Goal: Transaction & Acquisition: Book appointment/travel/reservation

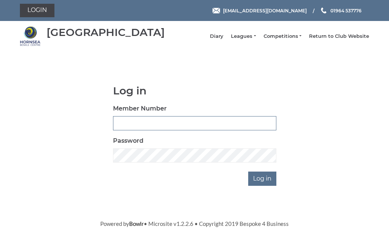
click at [122, 127] on input "Member Number" at bounding box center [194, 123] width 163 height 14
type input "0379"
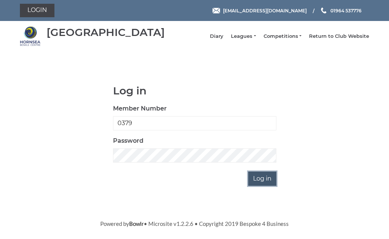
click at [267, 186] on input "Log in" at bounding box center [262, 179] width 28 height 14
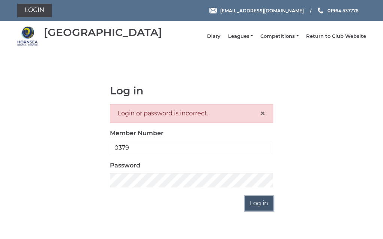
click at [257, 209] on input "Log in" at bounding box center [259, 204] width 28 height 14
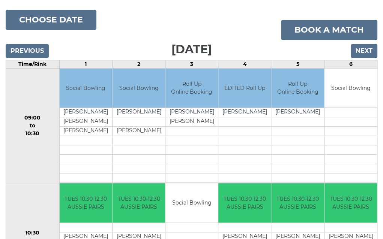
scroll to position [75, 0]
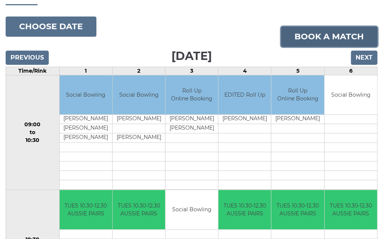
click at [308, 41] on link "Book a match" at bounding box center [329, 37] width 96 height 20
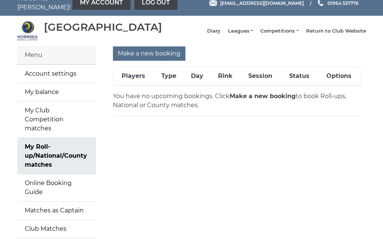
scroll to position [8, 0]
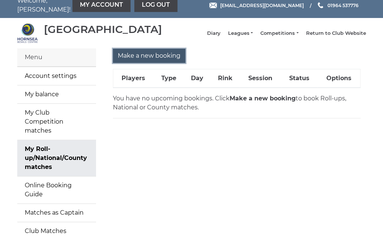
click at [157, 63] on input "Make a new booking" at bounding box center [149, 56] width 72 height 14
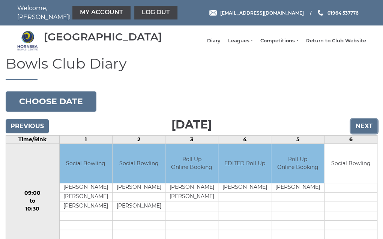
click at [368, 132] on input "Next" at bounding box center [364, 126] width 27 height 14
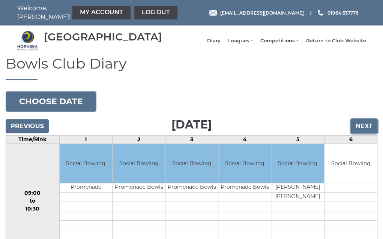
click at [364, 132] on input "Next" at bounding box center [364, 126] width 27 height 14
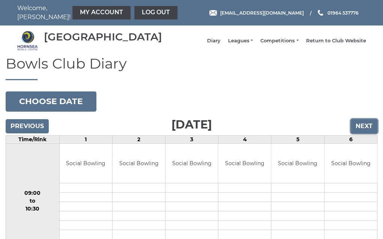
click at [364, 132] on input "Next" at bounding box center [364, 126] width 27 height 14
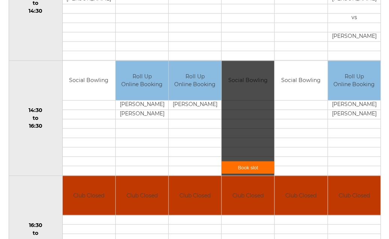
scroll to position [413, 0]
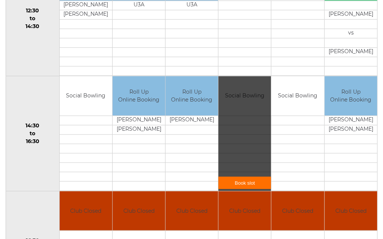
click at [239, 109] on div "Book slot" at bounding box center [244, 133] width 53 height 115
click at [249, 188] on link "Book slot" at bounding box center [244, 183] width 53 height 12
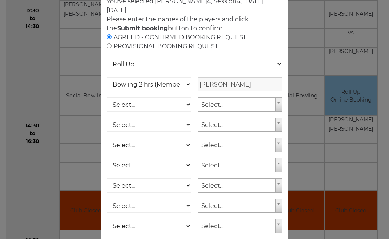
scroll to position [108, 0]
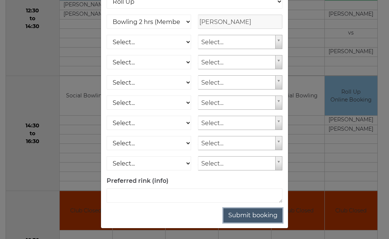
click at [266, 214] on button "Submit booking" at bounding box center [252, 216] width 59 height 14
